Goal: Find specific page/section: Find specific page/section

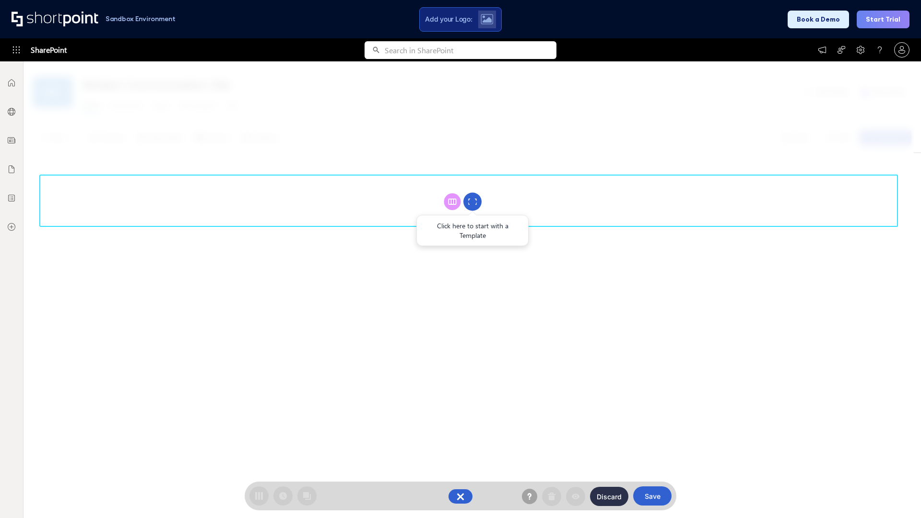
click at [473, 201] on circle at bounding box center [472, 202] width 18 height 18
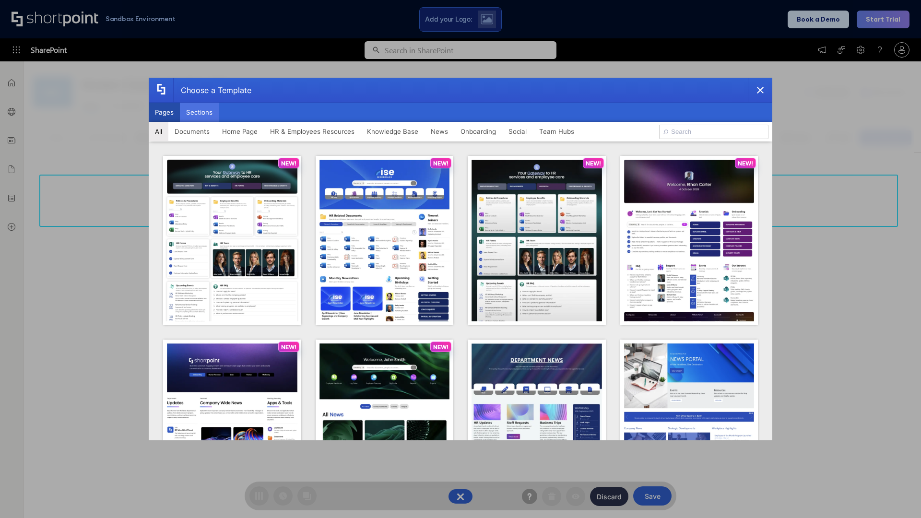
click at [199, 112] on button "Sections" at bounding box center [199, 112] width 39 height 19
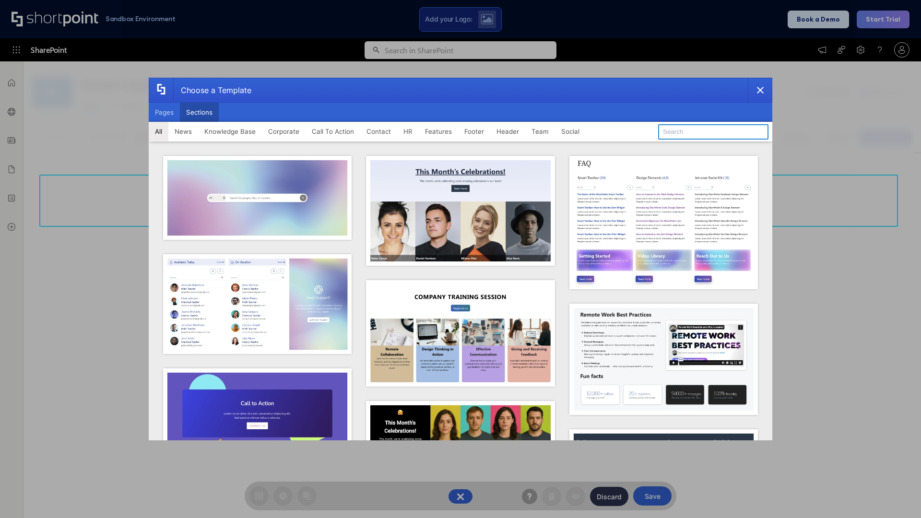
type input "Healthcare Events"
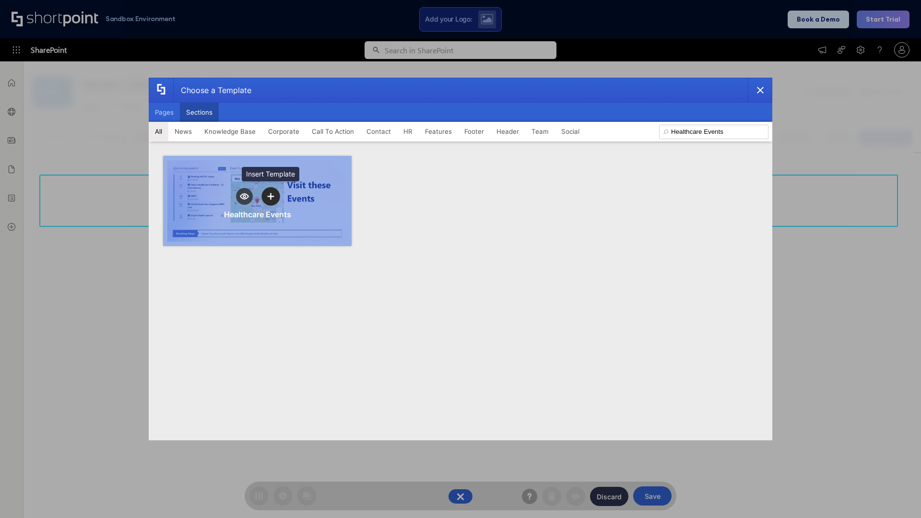
click at [271, 196] on icon "template selector" at bounding box center [270, 196] width 7 height 7
